Goal: Transaction & Acquisition: Purchase product/service

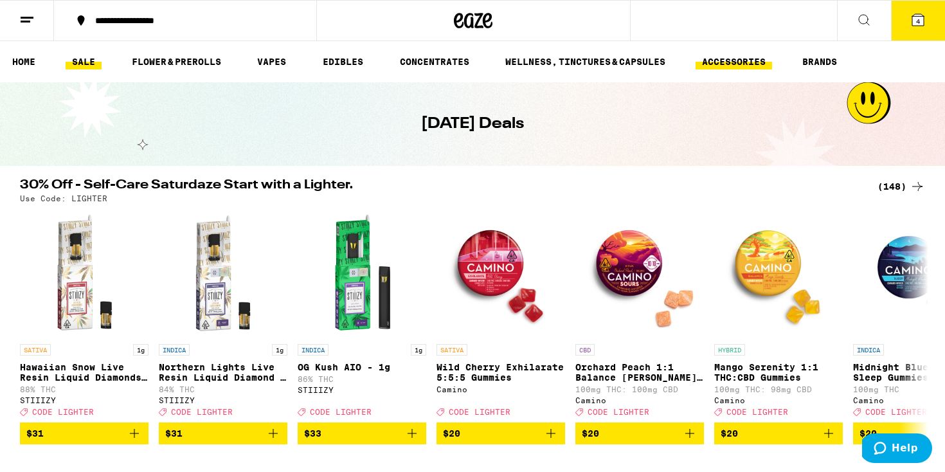
click at [753, 56] on link "ACCESSORIES" at bounding box center [733, 61] width 76 height 15
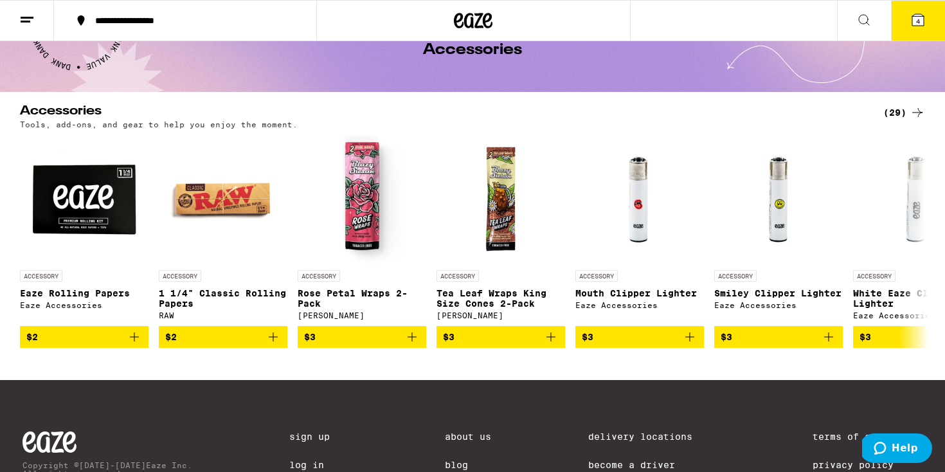
scroll to position [84, 0]
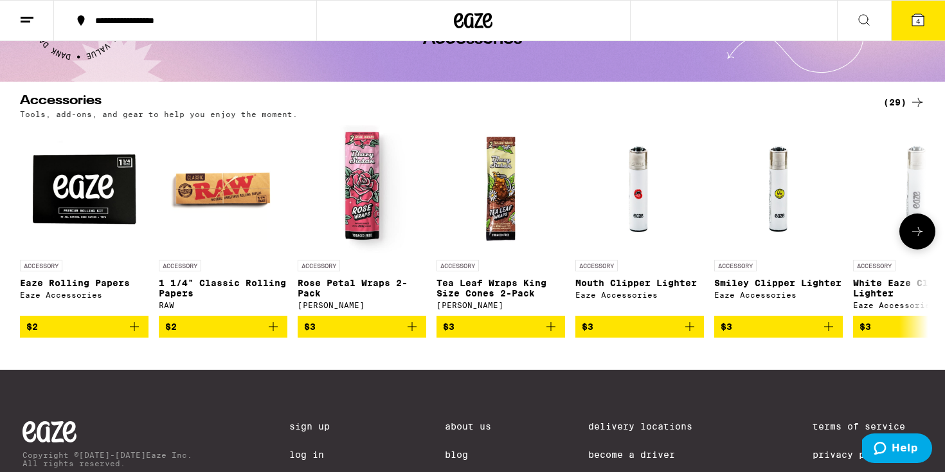
click at [918, 232] on icon at bounding box center [917, 231] width 10 height 9
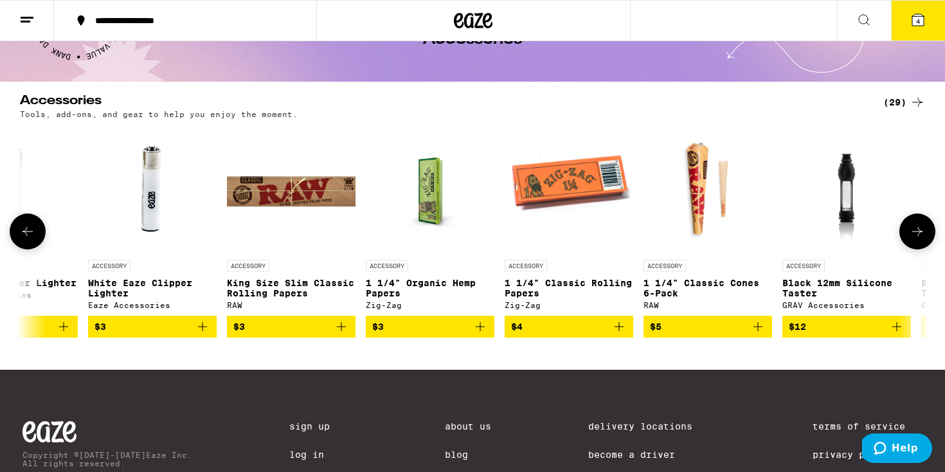
click at [918, 233] on icon at bounding box center [916, 231] width 15 height 15
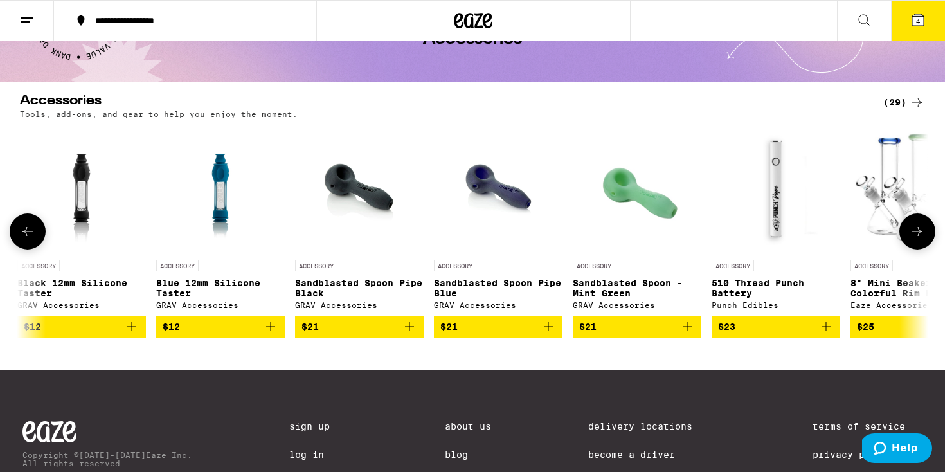
click at [918, 234] on icon at bounding box center [916, 231] width 15 height 15
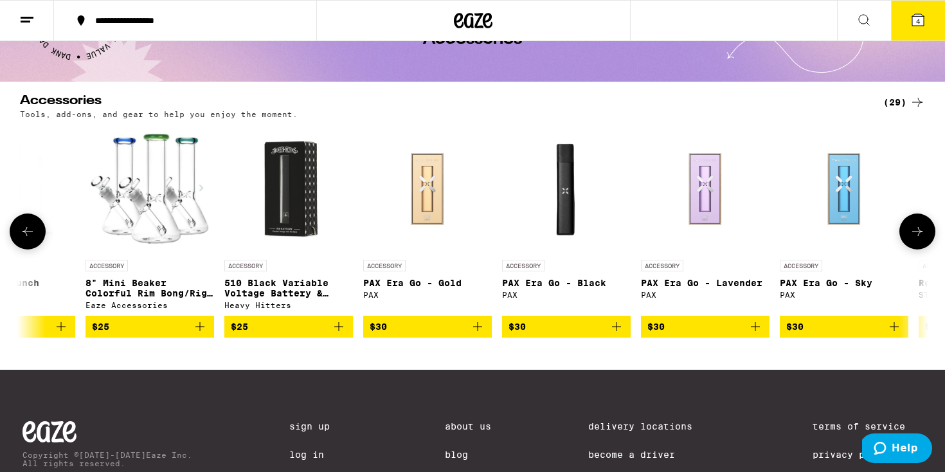
click at [918, 234] on icon at bounding box center [916, 231] width 15 height 15
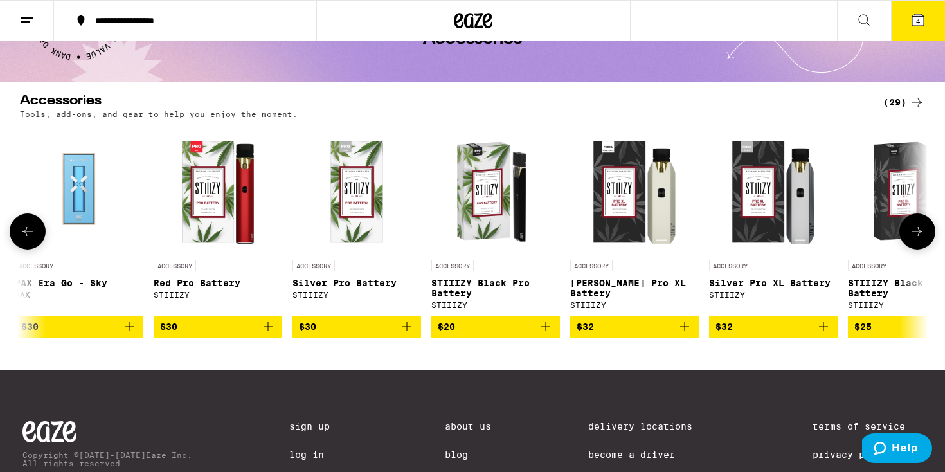
click at [918, 233] on icon at bounding box center [917, 231] width 10 height 9
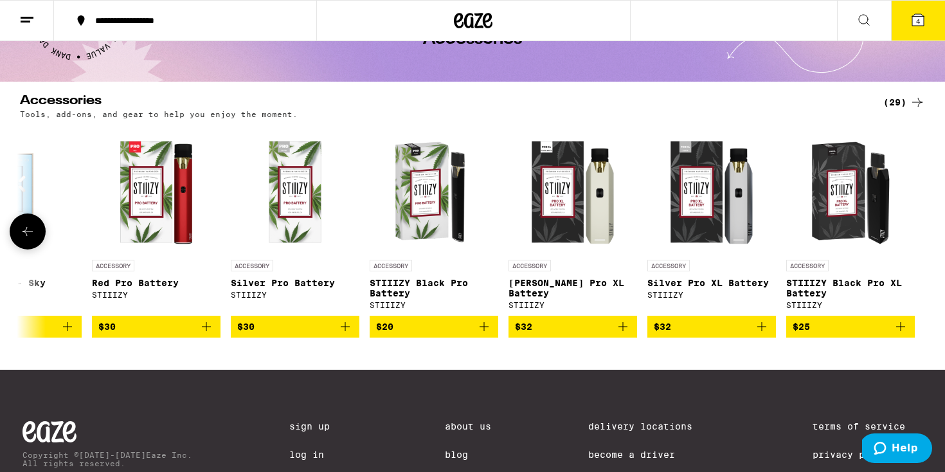
click at [35, 238] on icon at bounding box center [27, 231] width 15 height 15
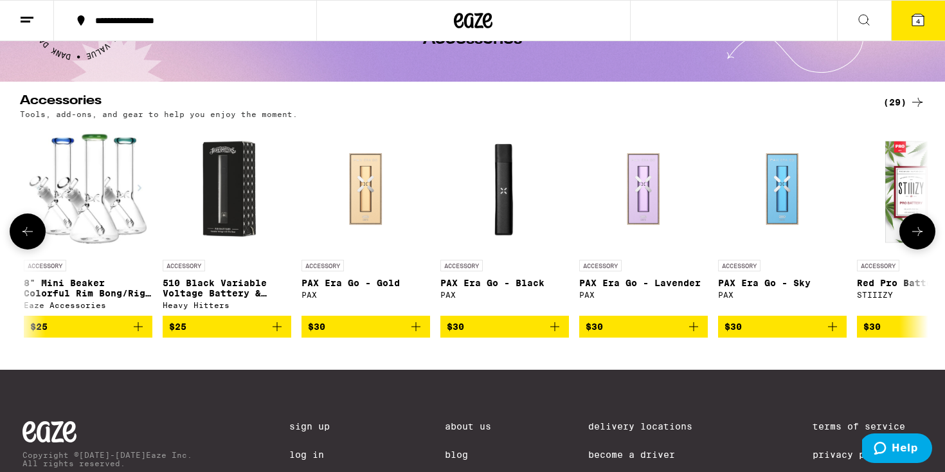
click at [35, 238] on icon at bounding box center [27, 231] width 15 height 15
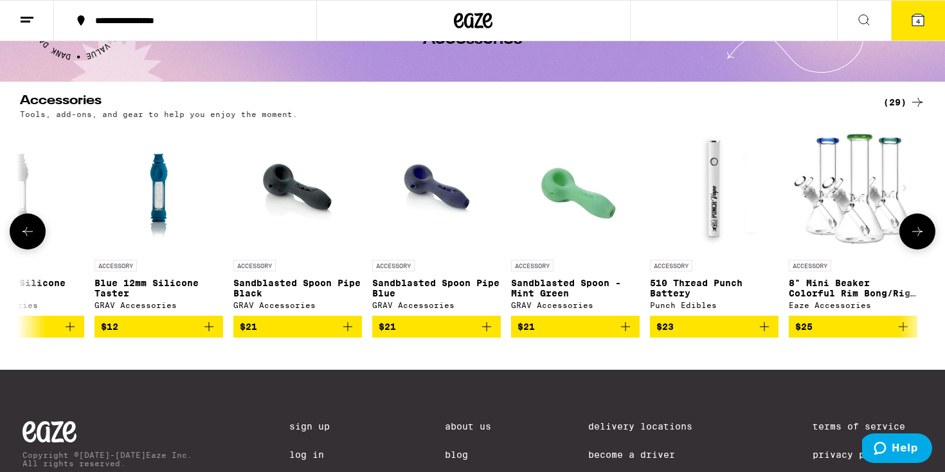
click at [35, 237] on icon at bounding box center [27, 231] width 15 height 15
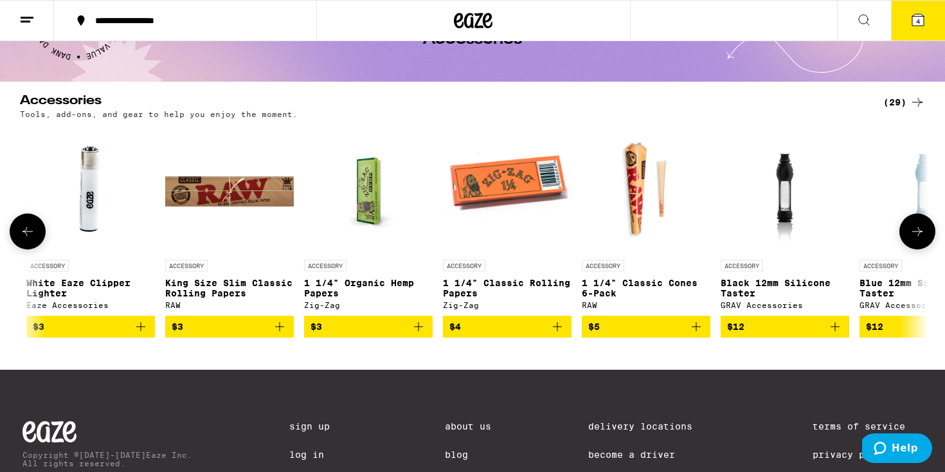
click at [35, 237] on icon at bounding box center [27, 231] width 15 height 15
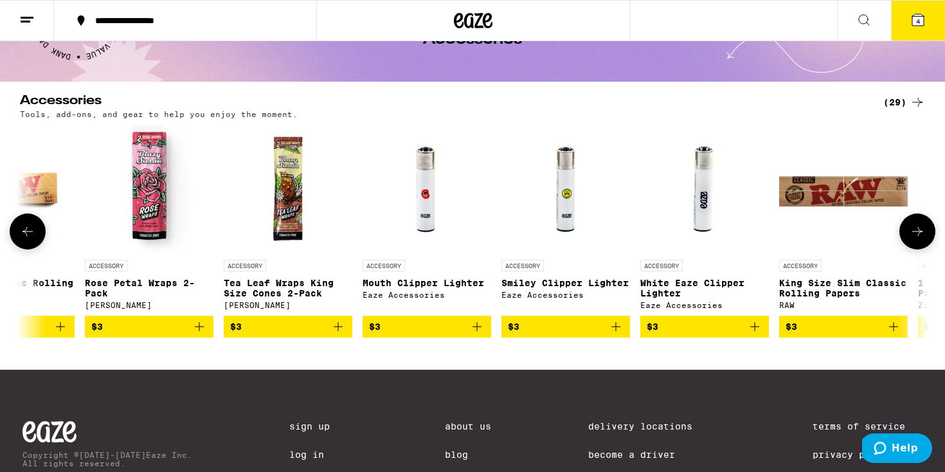
scroll to position [0, 62]
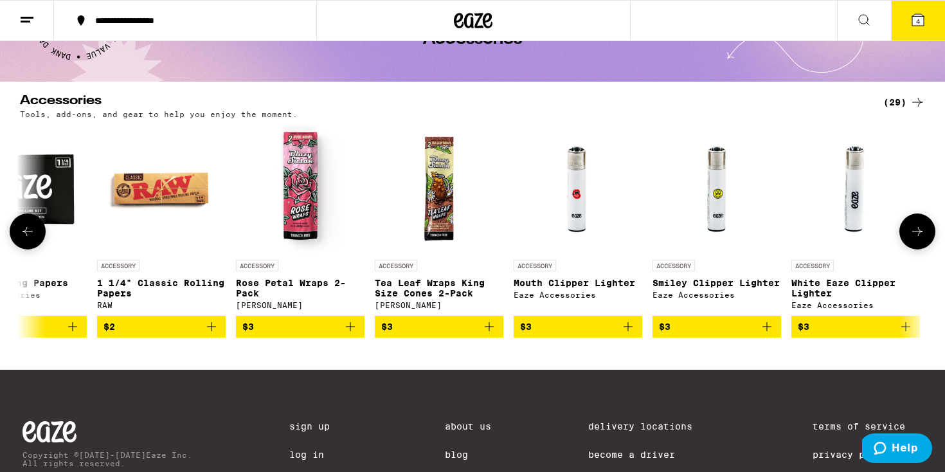
click at [628, 331] on icon "Add to bag" at bounding box center [627, 326] width 9 height 9
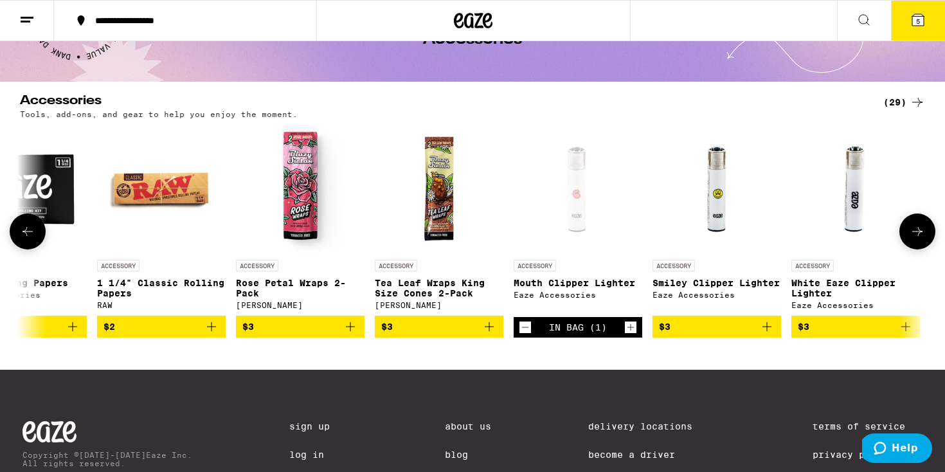
click at [767, 331] on icon "Add to bag" at bounding box center [766, 326] width 15 height 15
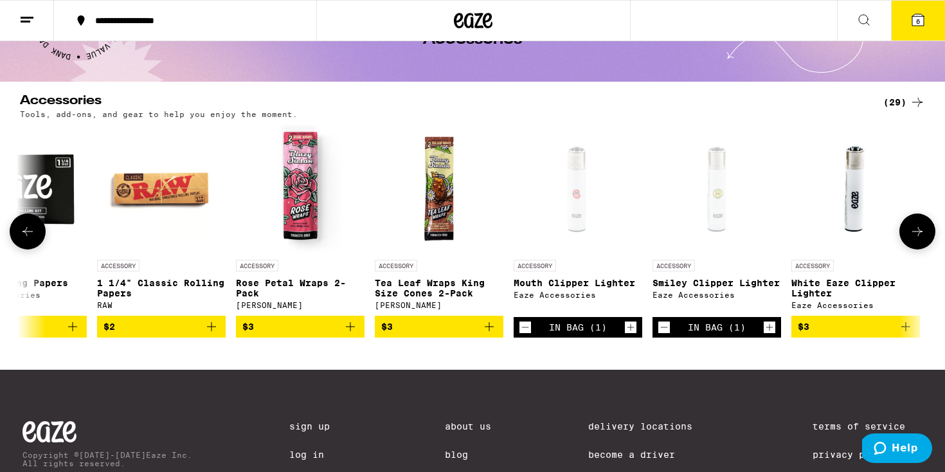
click at [30, 229] on icon at bounding box center [27, 231] width 15 height 15
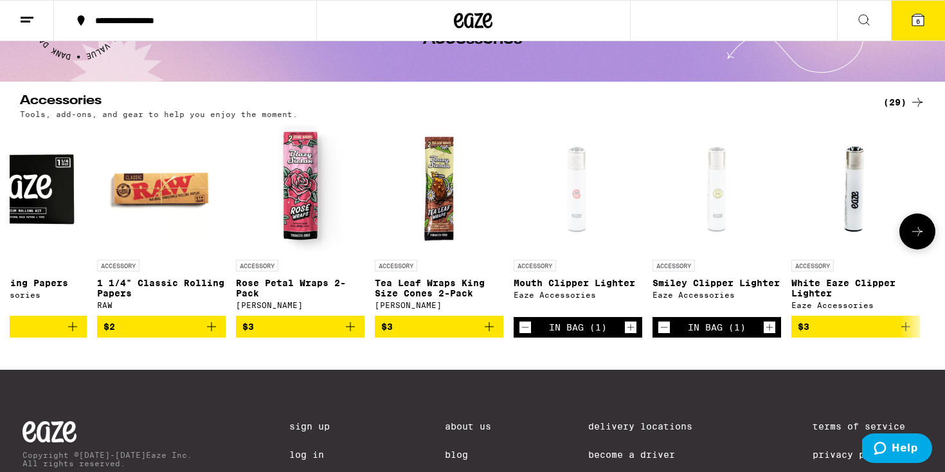
scroll to position [0, 0]
